Goal: Information Seeking & Learning: Learn about a topic

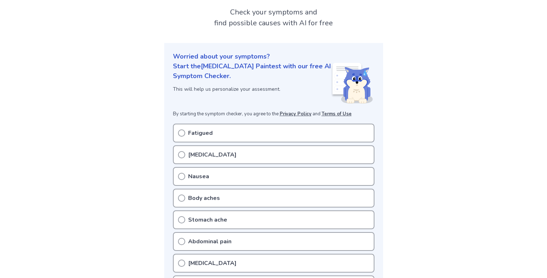
scroll to position [44, 0]
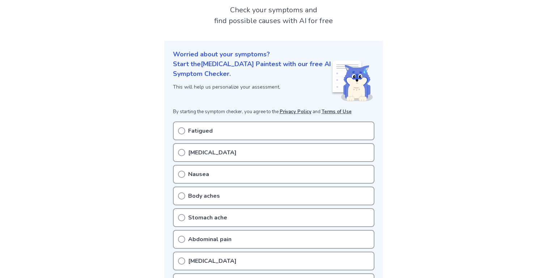
click at [179, 129] on circle at bounding box center [181, 131] width 7 height 7
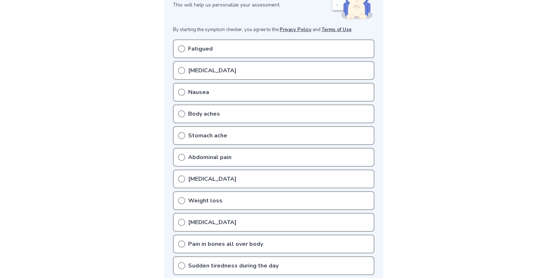
scroll to position [125, 0]
click at [181, 51] on icon at bounding box center [181, 49] width 7 height 7
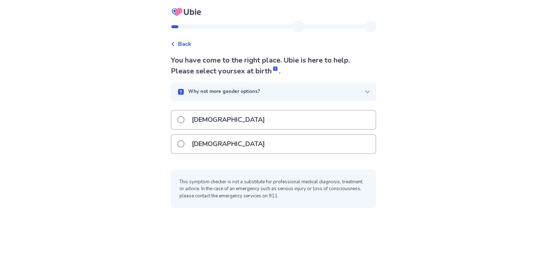
click at [183, 140] on label "Female" at bounding box center [223, 144] width 92 height 18
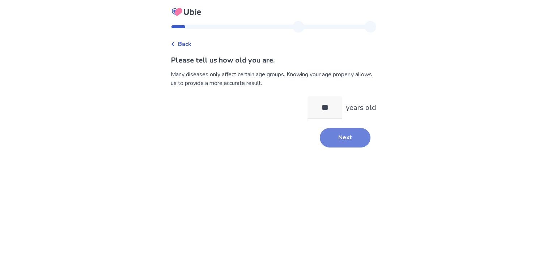
type input "**"
click at [359, 137] on button "Next" at bounding box center [345, 138] width 51 height 20
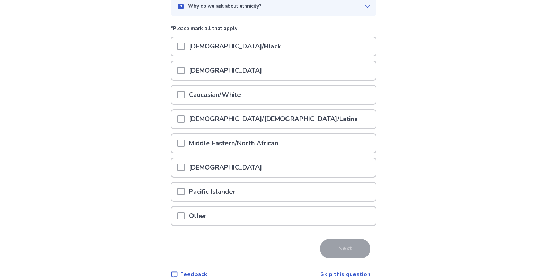
scroll to position [86, 0]
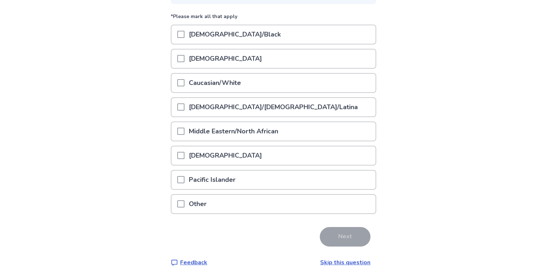
click at [184, 82] on span at bounding box center [180, 82] width 7 height 7
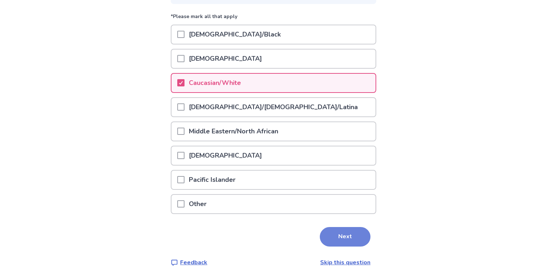
click at [324, 232] on button "Next" at bounding box center [345, 237] width 51 height 20
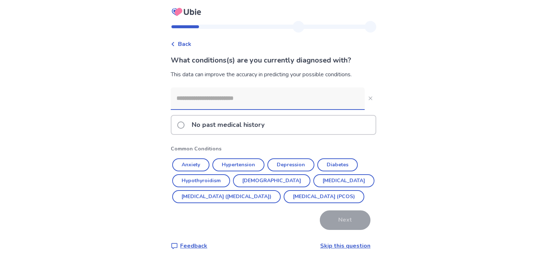
click at [190, 127] on label "No past medical history" at bounding box center [222, 125] width 91 height 18
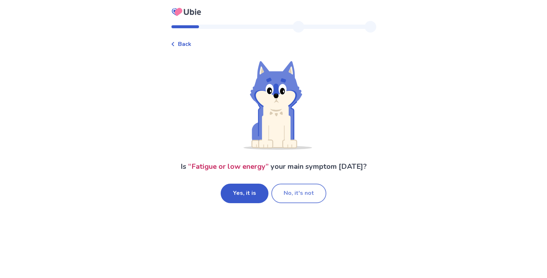
click at [278, 197] on button "No, it's not" at bounding box center [298, 194] width 55 height 20
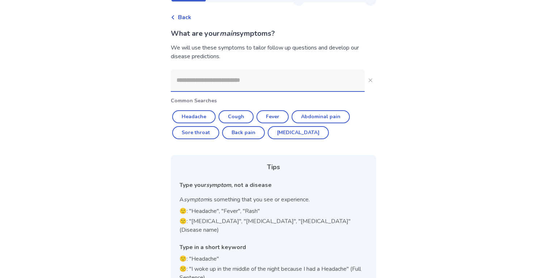
scroll to position [30, 0]
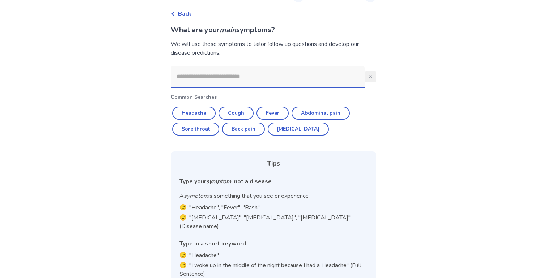
click at [368, 75] on icon "Close" at bounding box center [370, 77] width 4 height 4
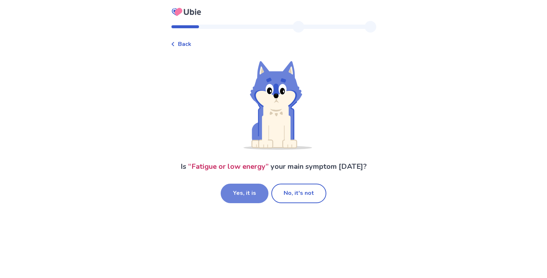
click at [248, 187] on button "Yes, it is" at bounding box center [245, 194] width 48 height 20
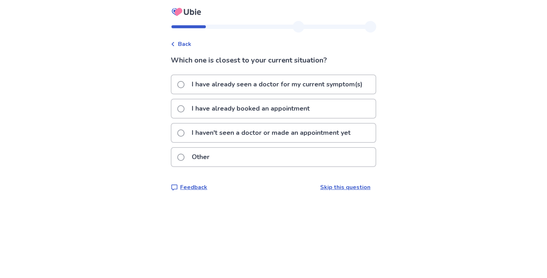
click at [251, 108] on p "I have already booked an appointment" at bounding box center [250, 108] width 127 height 18
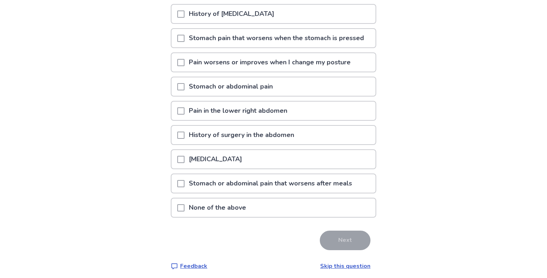
scroll to position [121, 0]
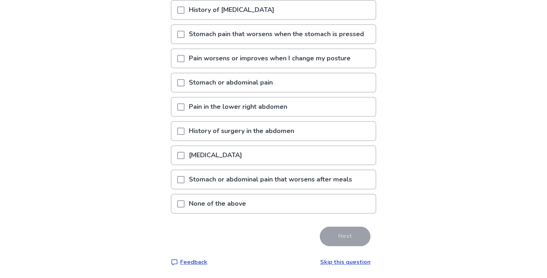
click at [184, 201] on span at bounding box center [180, 203] width 7 height 7
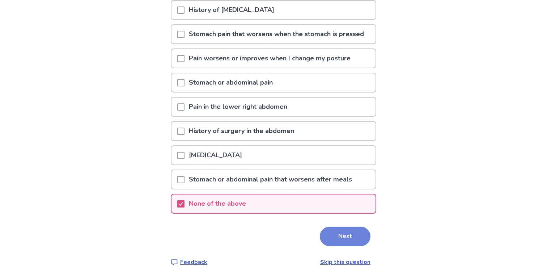
click at [325, 242] on button "Next" at bounding box center [345, 237] width 51 height 20
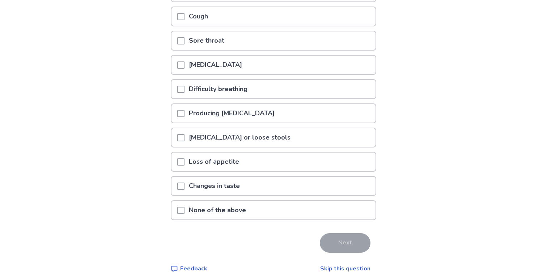
scroll to position [121, 0]
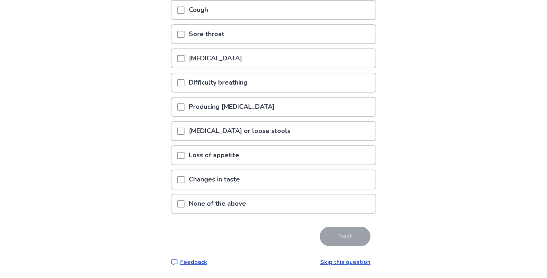
click at [184, 158] on span at bounding box center [180, 155] width 7 height 7
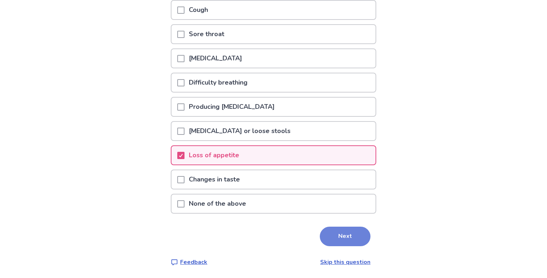
click at [349, 240] on button "Next" at bounding box center [345, 237] width 51 height 20
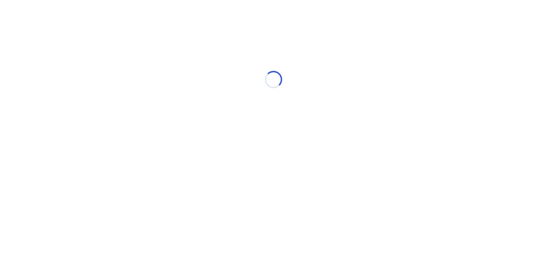
select select "*"
